Goal: Information Seeking & Learning: Learn about a topic

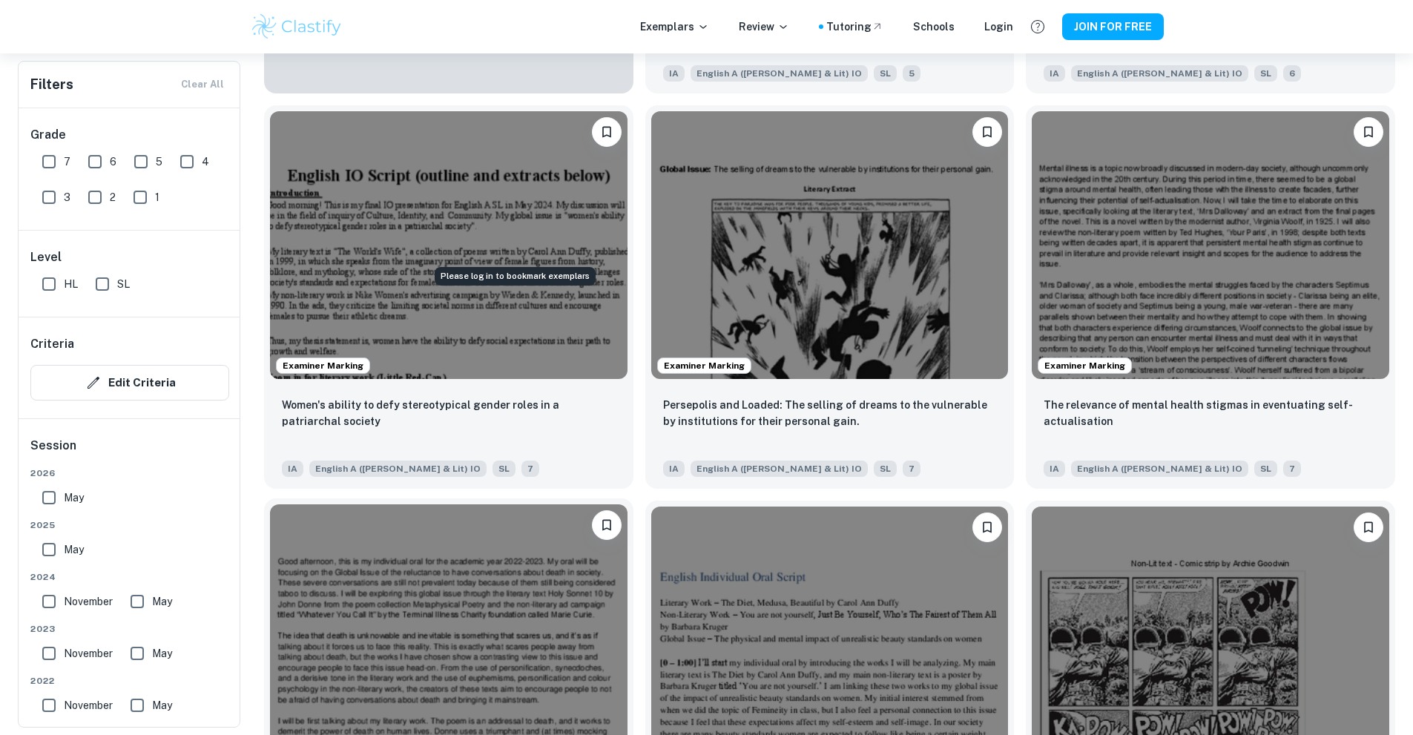
scroll to position [1557, 0]
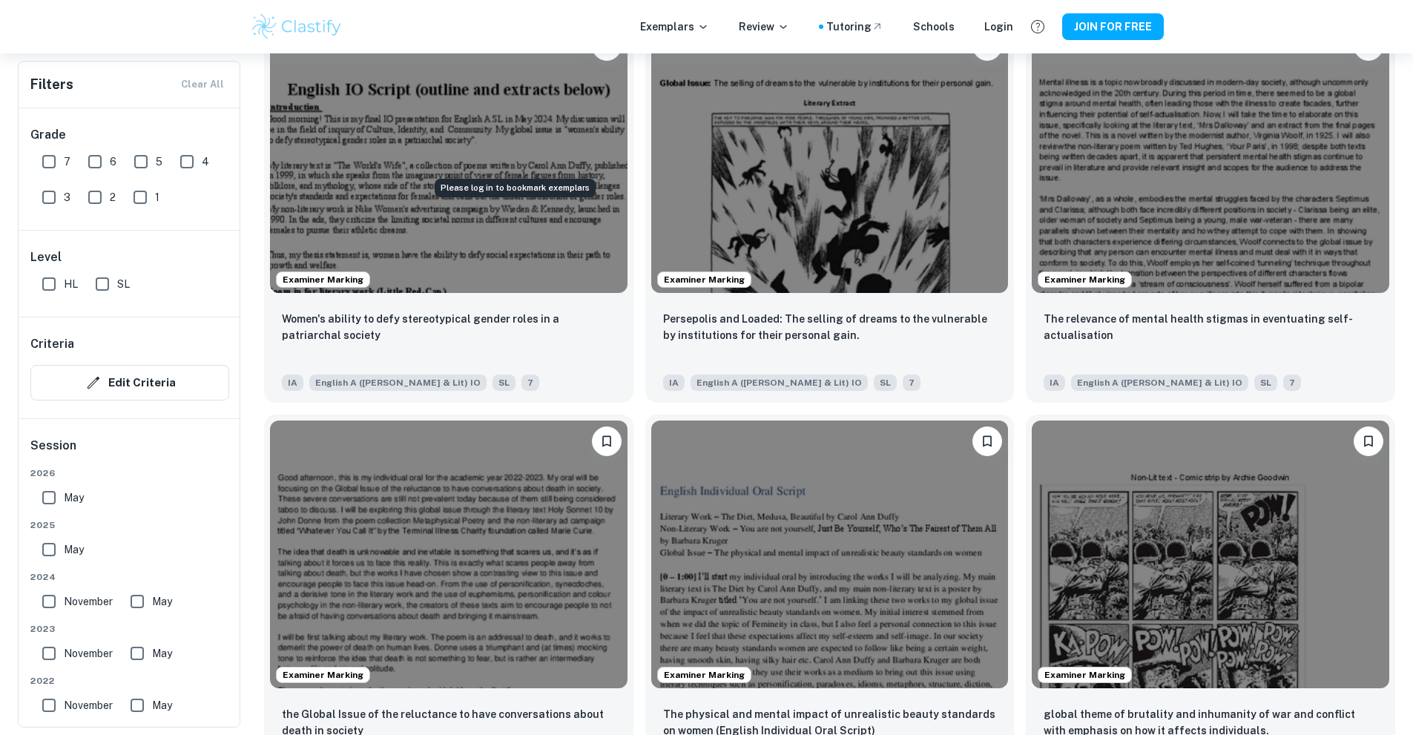
drag, startPoint x: 478, startPoint y: 185, endPoint x: 478, endPoint y: 222, distance: 37.1
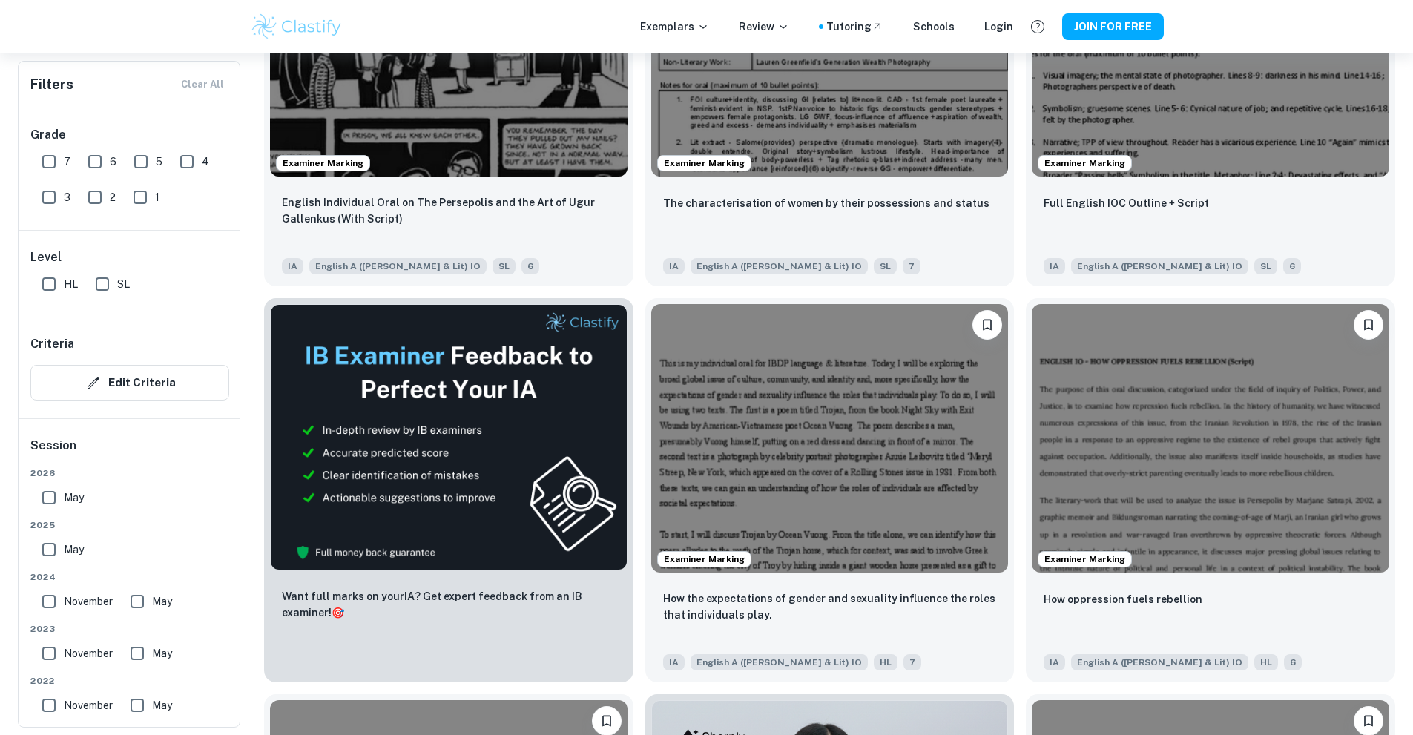
scroll to position [2669, 0]
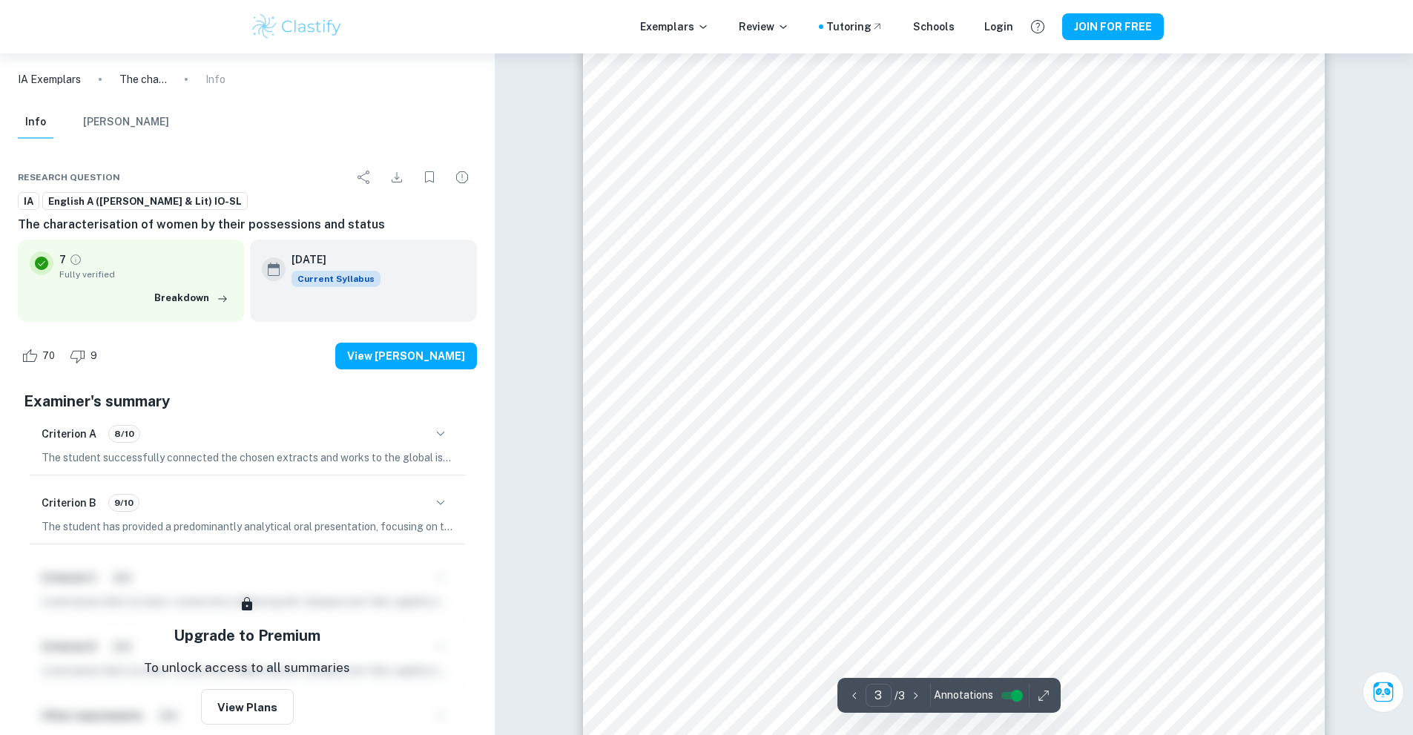
scroll to position [2519, 0]
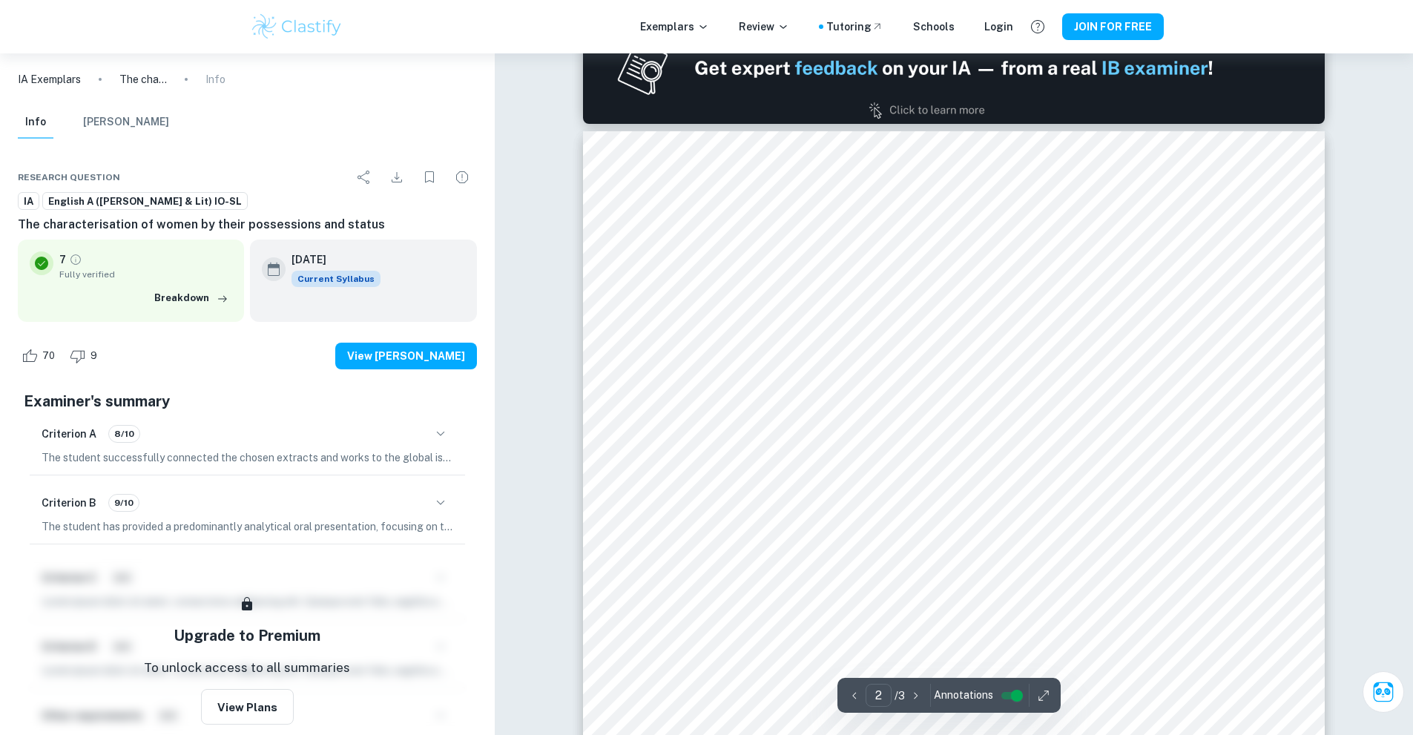
type input "1"
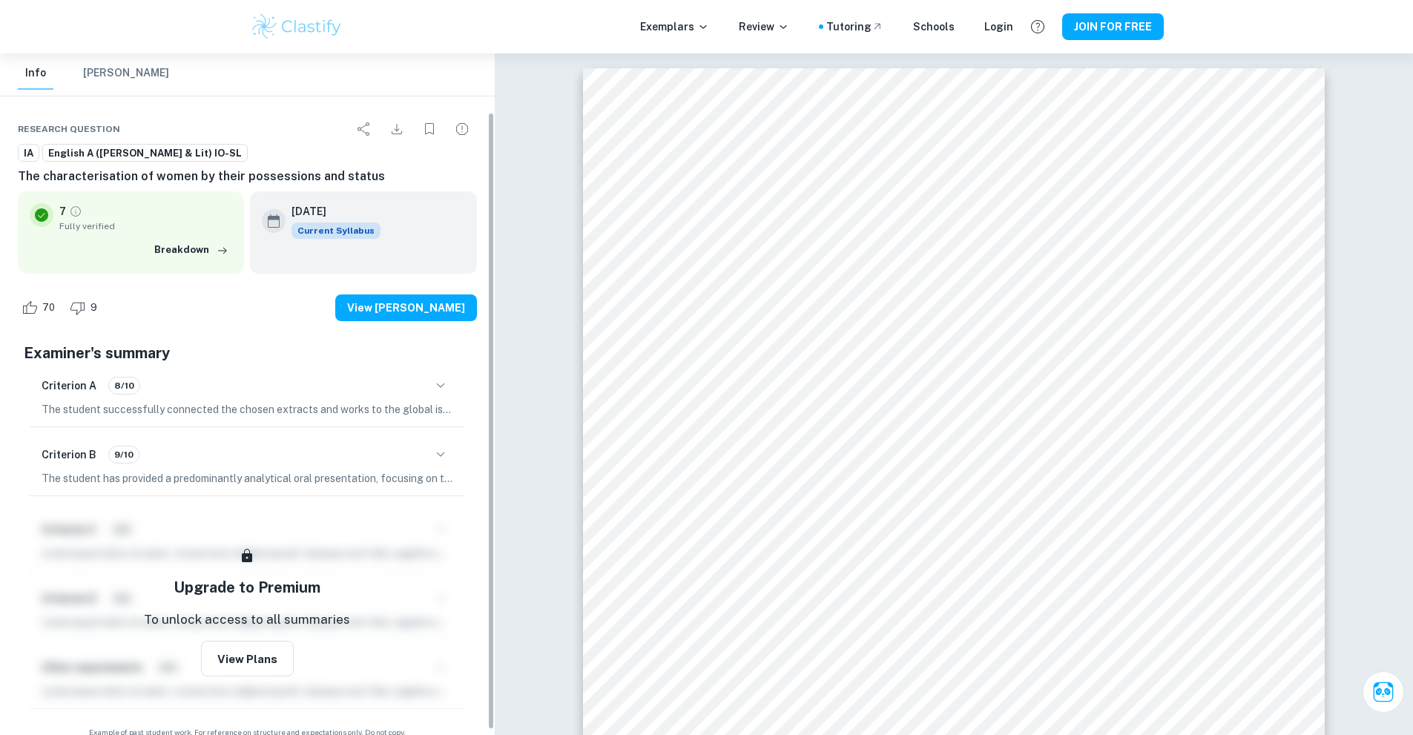
scroll to position [70, 0]
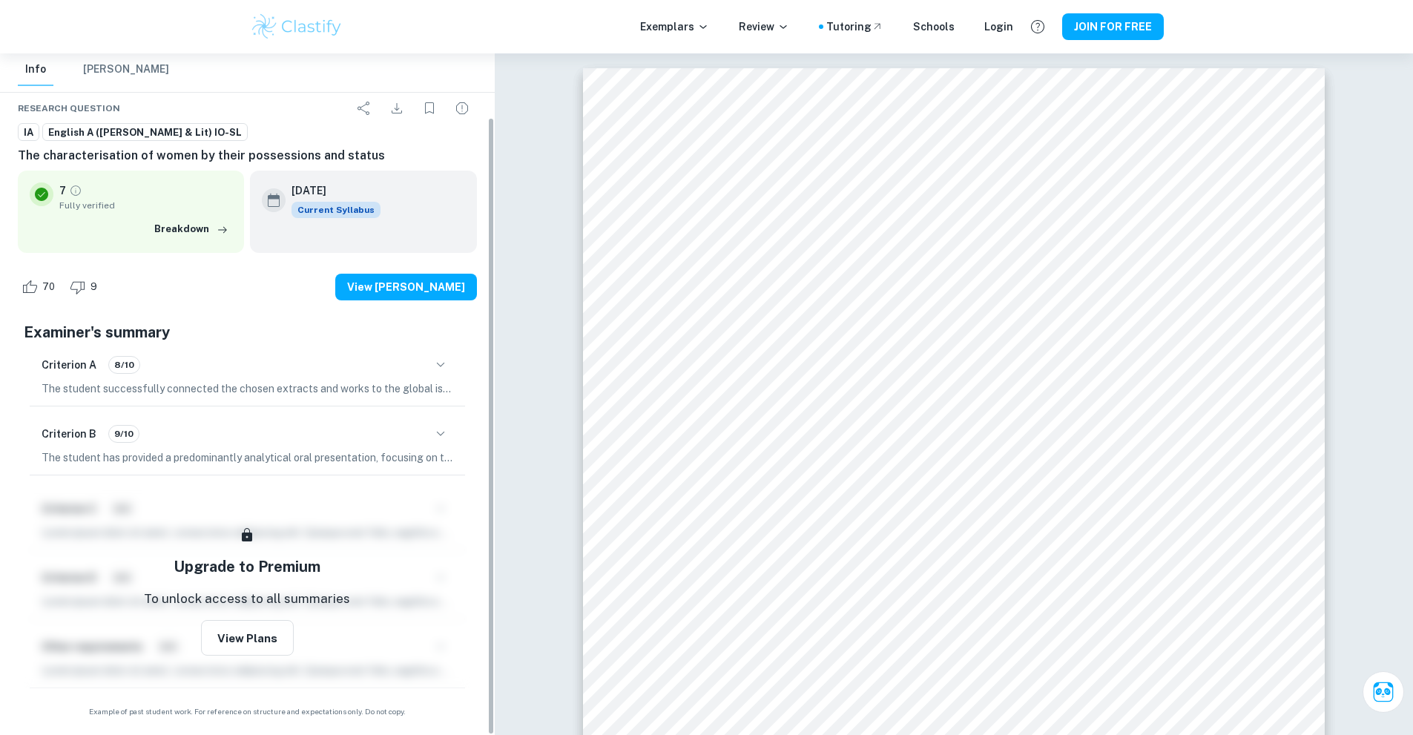
click at [260, 377] on div "Criterion A 8/10 The student successfully connected the chosen extracts and wor…" at bounding box center [247, 374] width 435 height 62
click at [440, 360] on icon "button" at bounding box center [441, 365] width 18 height 18
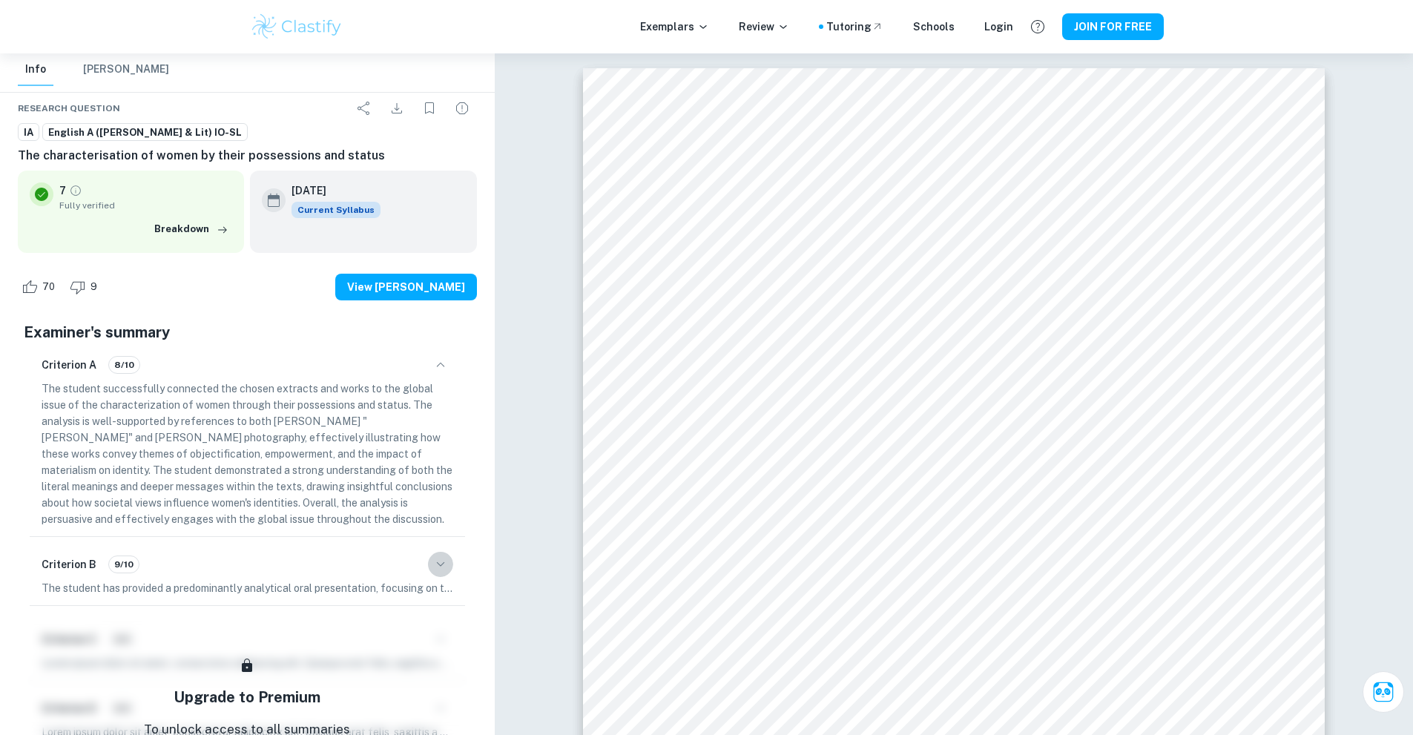
click at [433, 561] on icon "button" at bounding box center [441, 564] width 18 height 18
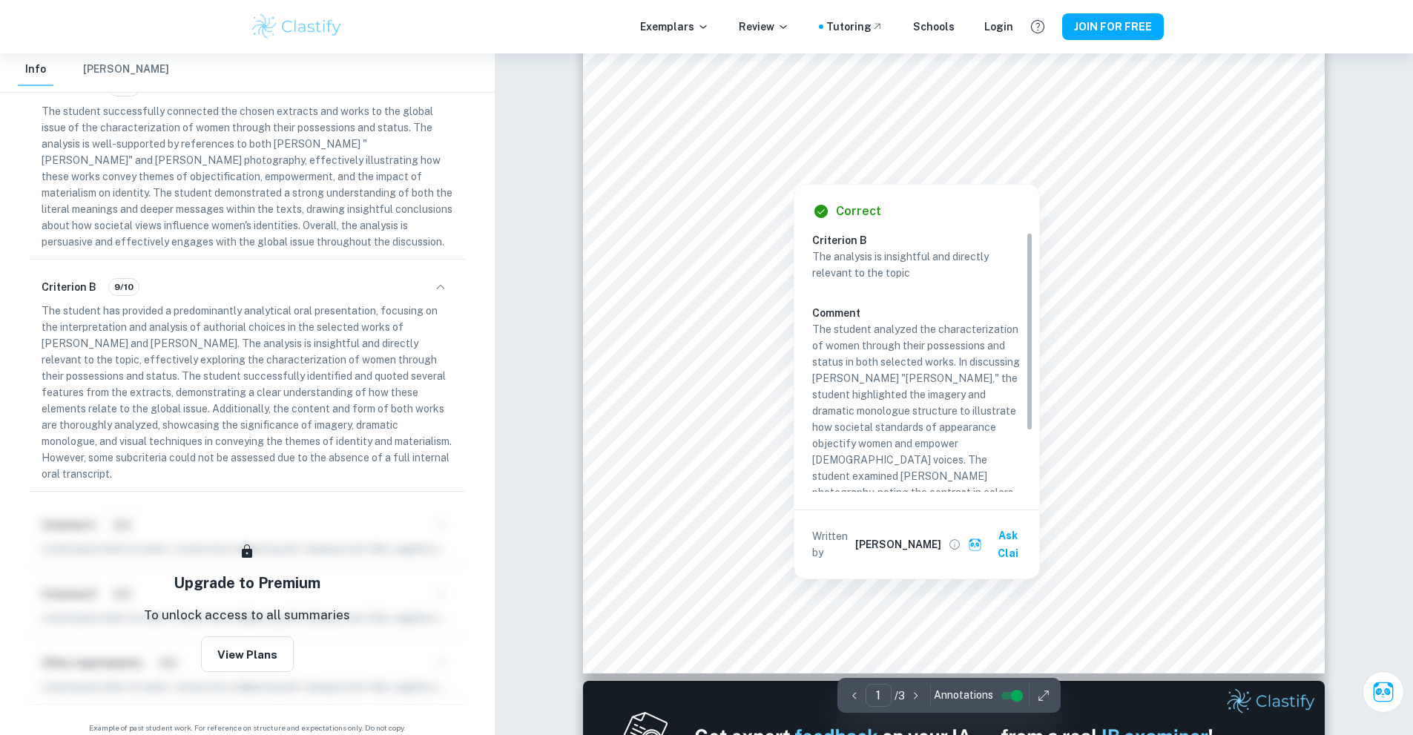
scroll to position [445, 0]
